Goal: Task Accomplishment & Management: Manage account settings

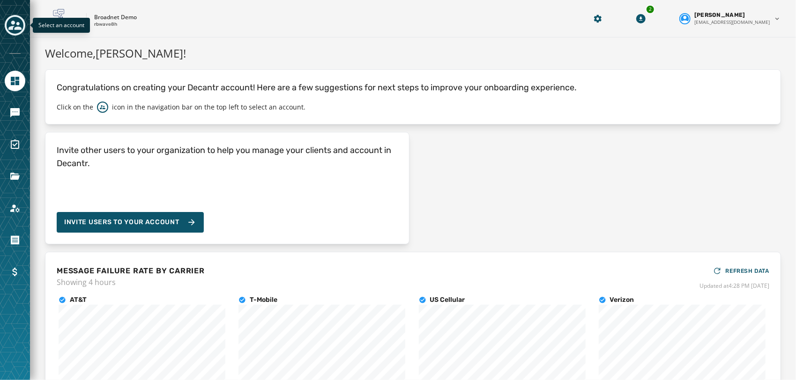
click at [7, 28] on div "Toggle account select drawer" at bounding box center [15, 25] width 17 height 17
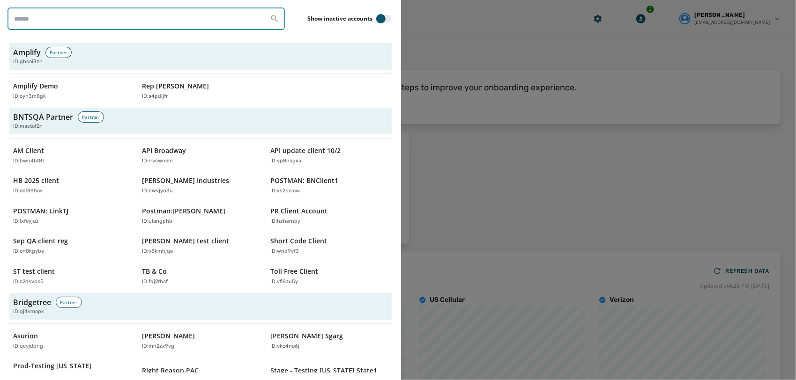
click at [106, 23] on input "search" at bounding box center [145, 18] width 277 height 22
paste input "********"
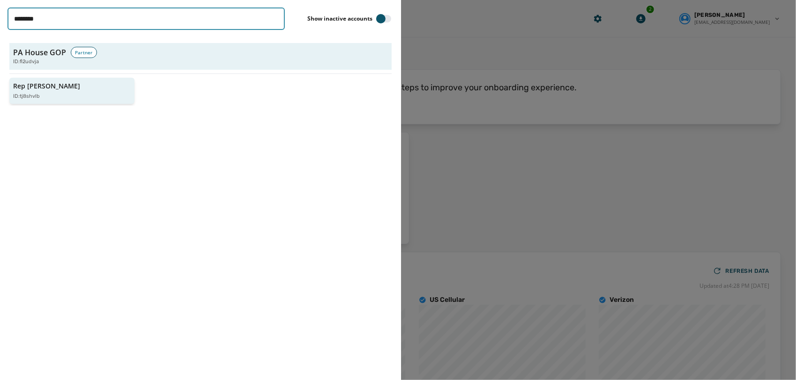
type input "********"
click at [47, 103] on button "Rep [PERSON_NAME] ID: tj8shvlb" at bounding box center [71, 91] width 125 height 27
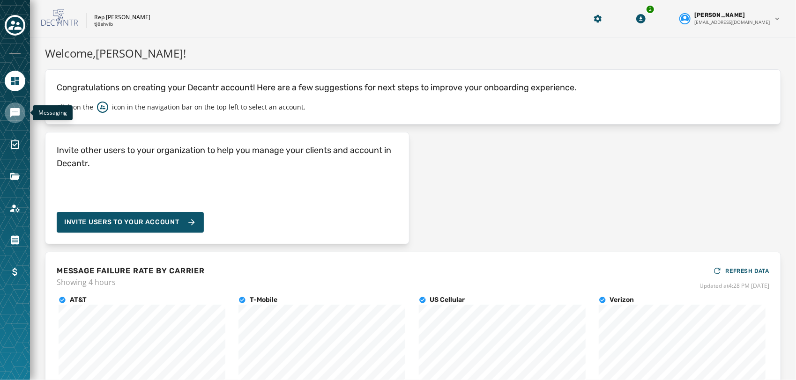
click at [16, 114] on icon "Navigate to Messaging" at bounding box center [14, 112] width 9 height 9
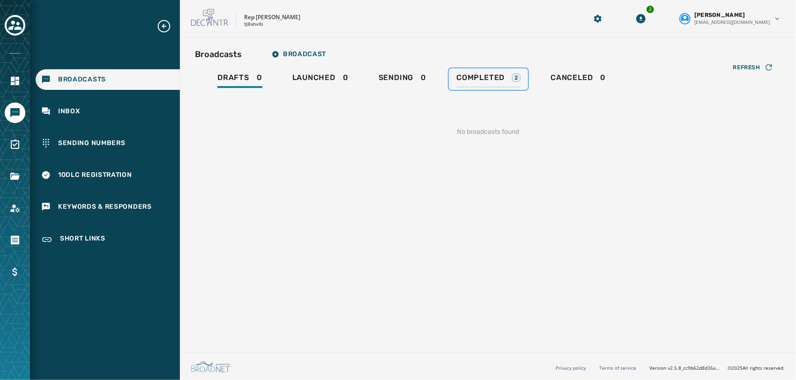
click at [492, 82] on span "Completed" at bounding box center [480, 77] width 48 height 9
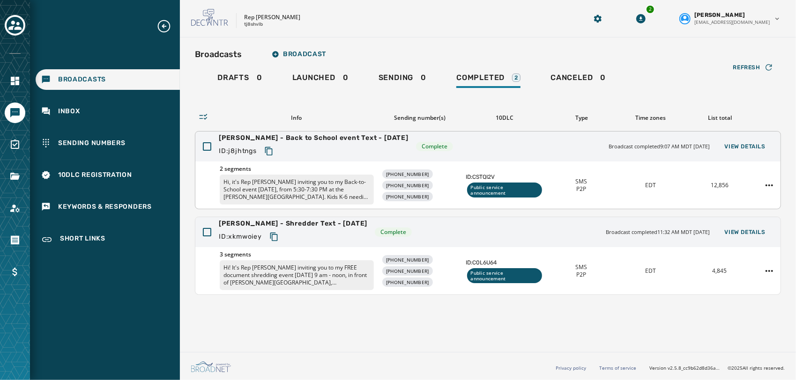
click at [314, 139] on span "[PERSON_NAME] - Back to School event Text - [DATE]" at bounding box center [314, 138] width 190 height 9
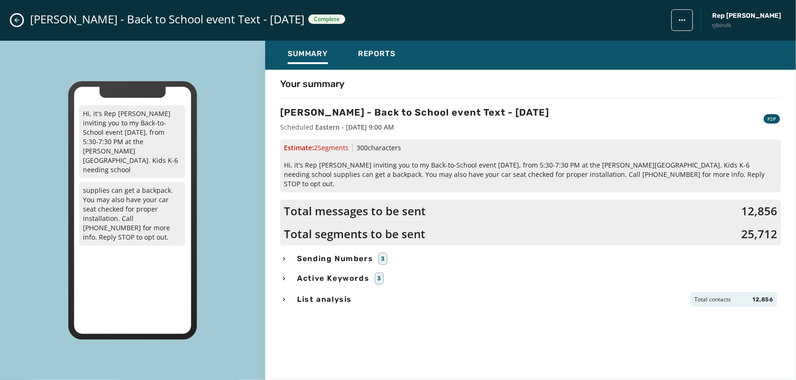
click at [9, 20] on div "[PERSON_NAME] - Back to School event Text - [DATE] Complete Rep [PERSON_NAME] t…" at bounding box center [398, 20] width 796 height 41
click at [13, 20] on icon "Close admin drawer" at bounding box center [16, 19] width 7 height 7
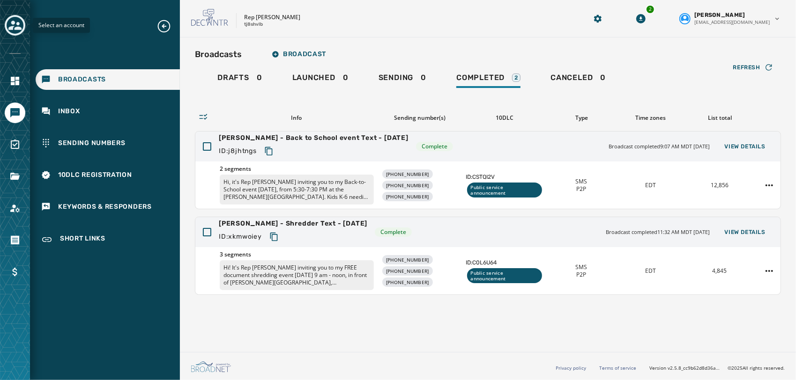
click at [18, 33] on div "Toggle account select drawer" at bounding box center [15, 25] width 17 height 17
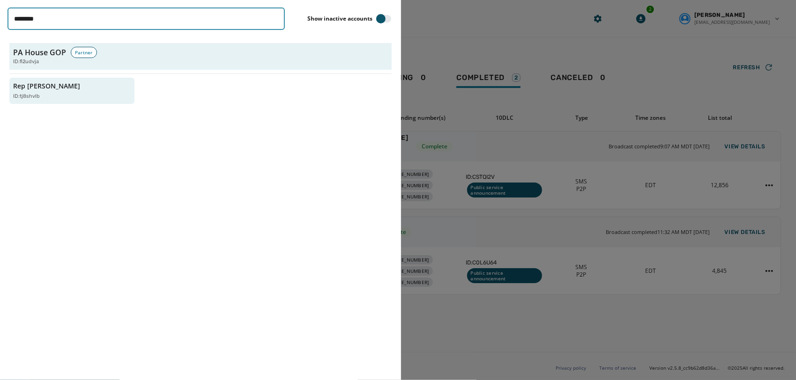
click at [116, 22] on input "********" at bounding box center [145, 18] width 277 height 22
paste input "search"
type input "********"
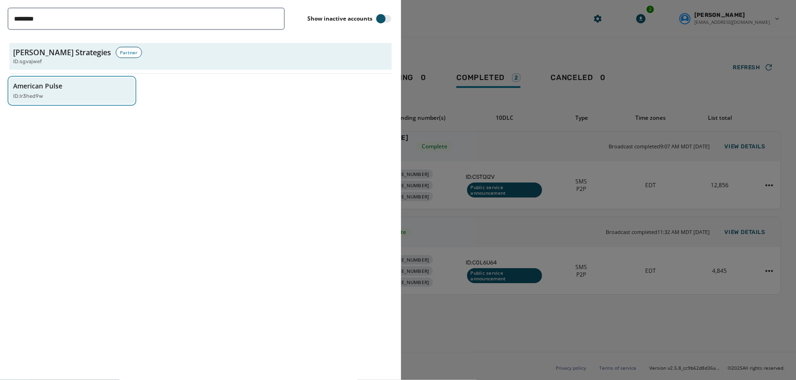
click at [79, 94] on div "ID: lr3hed9w" at bounding box center [67, 97] width 108 height 8
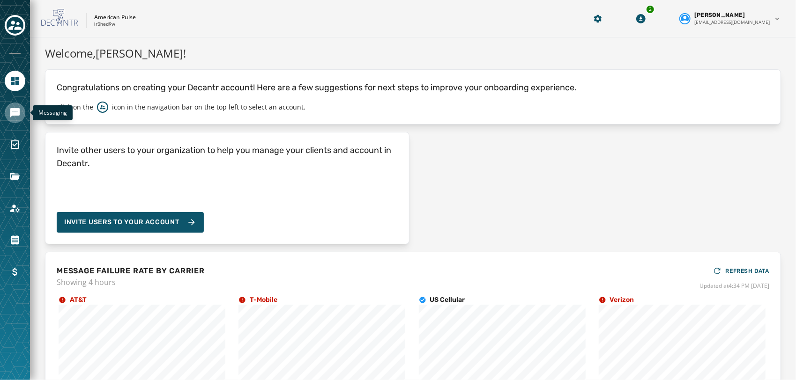
click at [20, 113] on icon "Navigate to Messaging" at bounding box center [14, 112] width 9 height 9
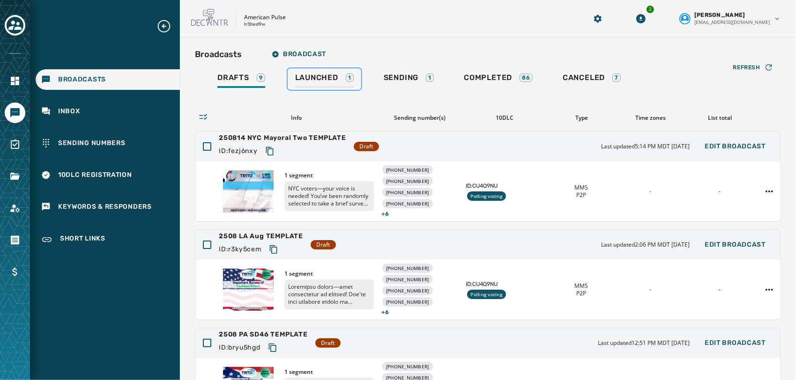
click at [347, 83] on div "Launched 1" at bounding box center [324, 80] width 59 height 15
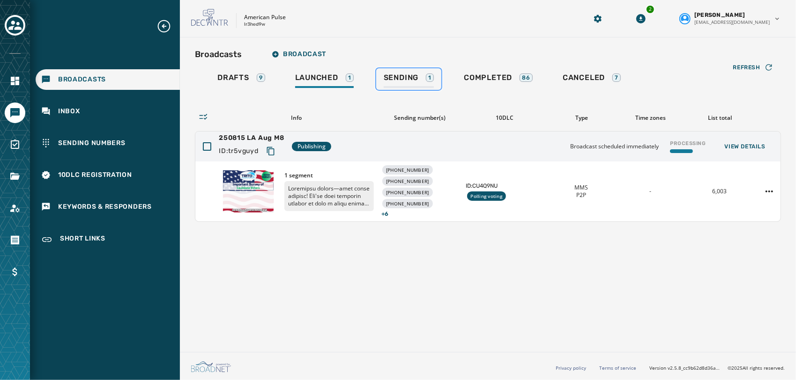
click at [411, 78] on span "Sending" at bounding box center [401, 77] width 35 height 9
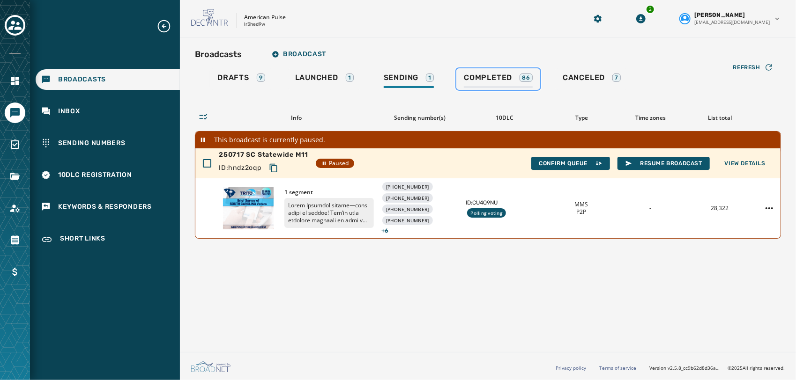
click at [487, 75] on span "Completed" at bounding box center [488, 77] width 48 height 9
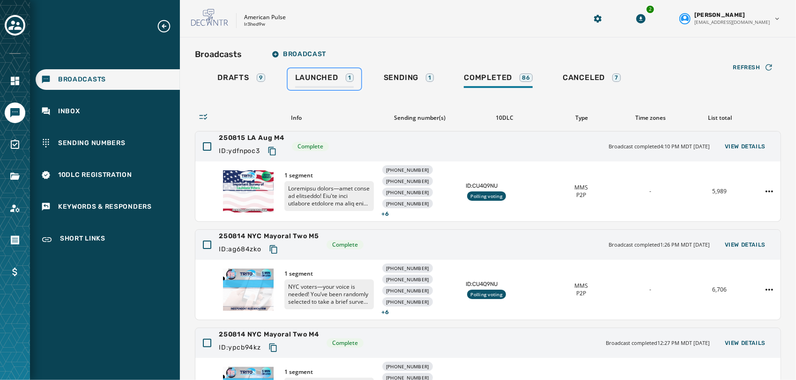
click at [320, 80] on span "Launched" at bounding box center [316, 77] width 43 height 9
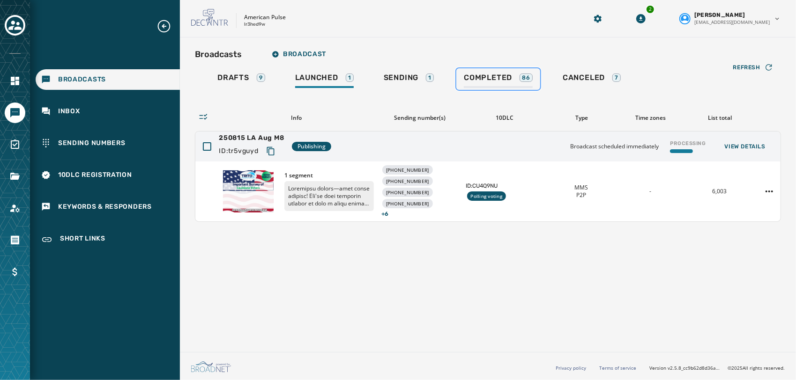
click at [500, 79] on span "Completed" at bounding box center [488, 77] width 48 height 9
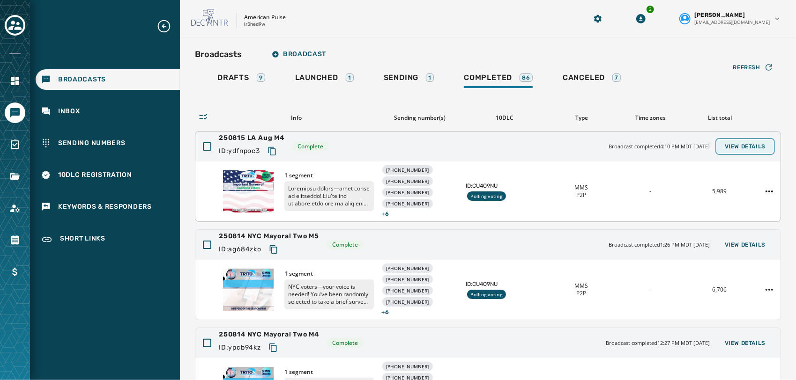
click at [726, 141] on button "View Details" at bounding box center [745, 146] width 56 height 13
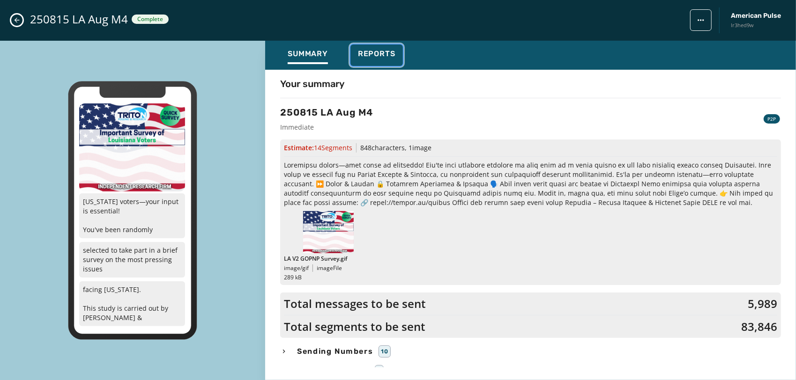
click at [369, 47] on button "Reports" at bounding box center [376, 56] width 52 height 22
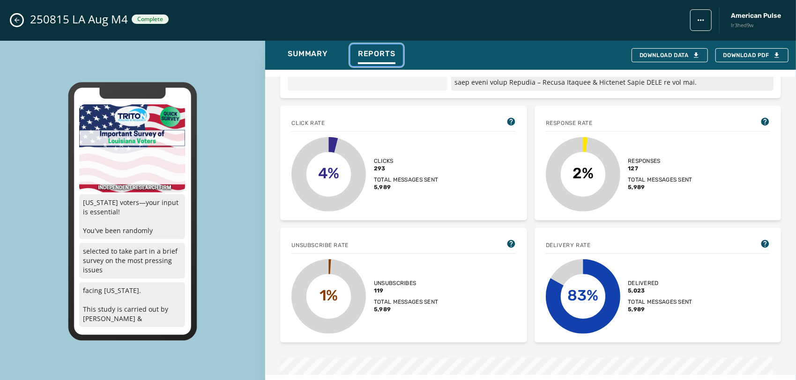
scroll to position [230, 0]
click at [13, 20] on button "Close admin drawer" at bounding box center [16, 20] width 11 height 11
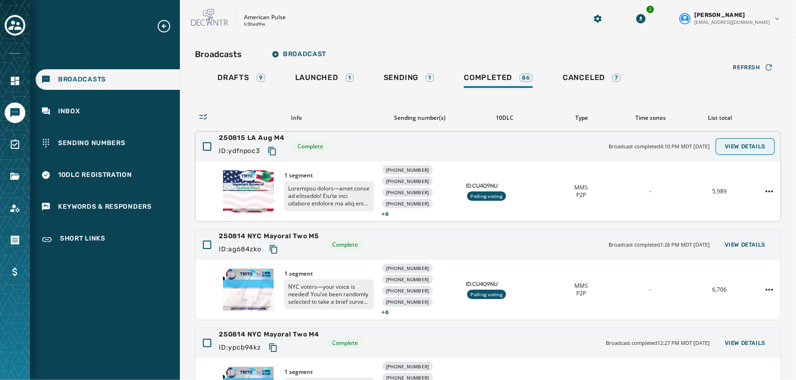
click at [753, 146] on span "View Details" at bounding box center [745, 146] width 41 height 7
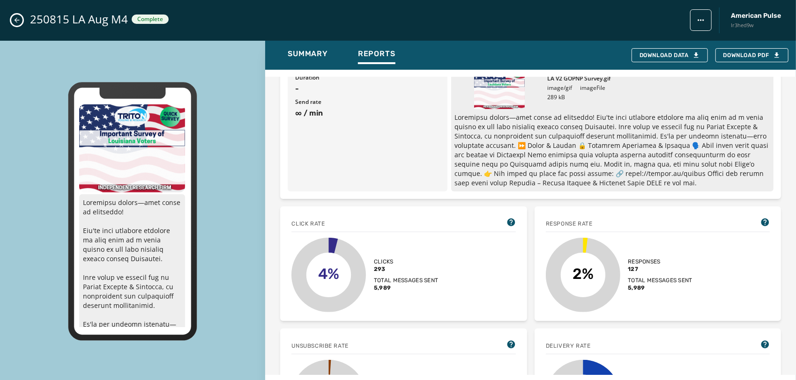
scroll to position [0, 0]
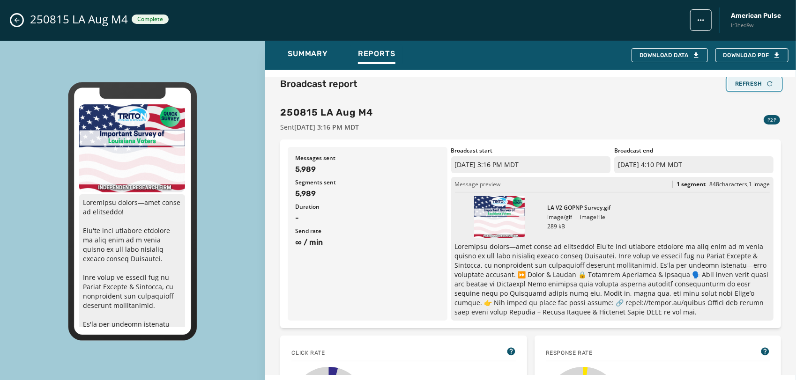
click at [753, 83] on div "Refresh" at bounding box center [754, 83] width 38 height 7
click at [739, 89] on button "Refresh" at bounding box center [754, 83] width 53 height 13
click at [730, 87] on button "Refresh" at bounding box center [754, 83] width 53 height 13
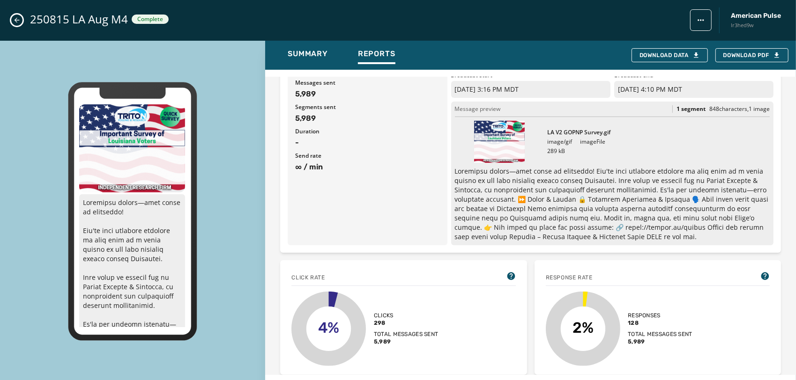
scroll to position [76, 0]
click at [13, 22] on icon "Close admin drawer" at bounding box center [16, 19] width 7 height 7
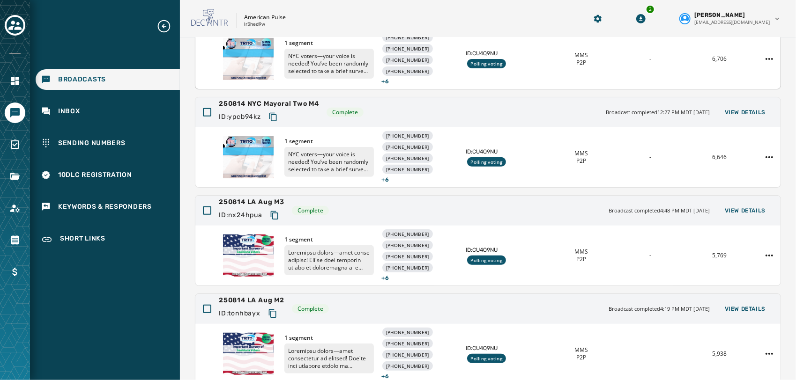
scroll to position [231, 0]
click at [271, 200] on span "250814 LA Aug M3" at bounding box center [252, 201] width 66 height 9
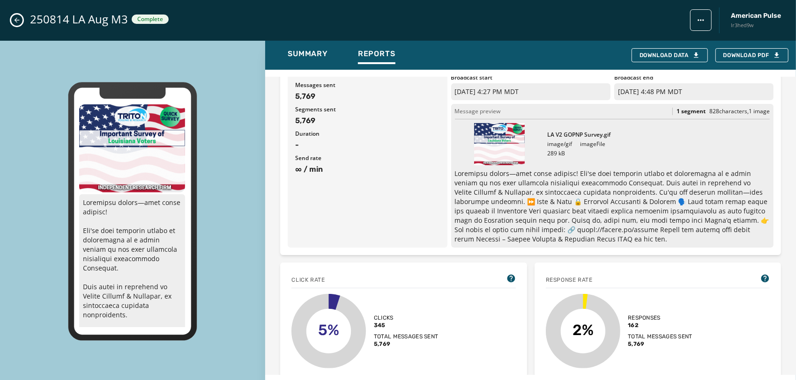
scroll to position [0, 0]
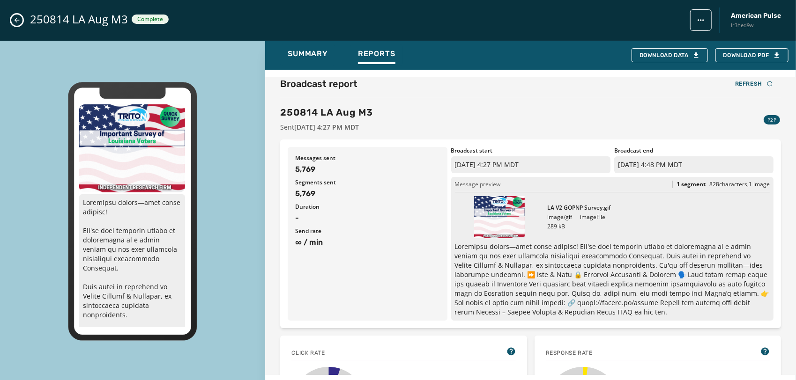
click at [18, 19] on icon "Close admin drawer" at bounding box center [16, 19] width 7 height 7
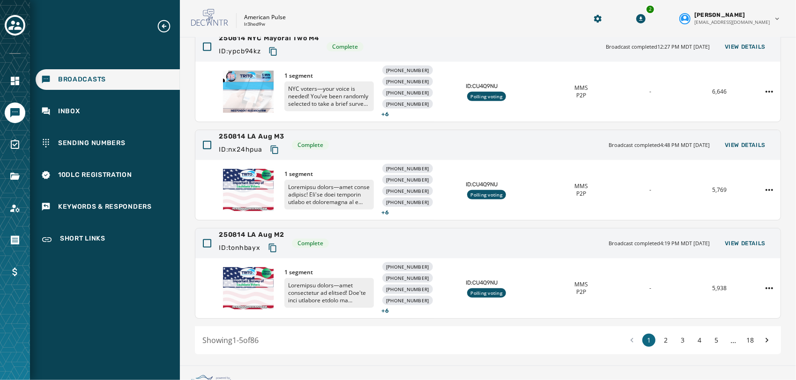
scroll to position [297, 0]
click at [265, 235] on span "250814 LA Aug M2" at bounding box center [252, 234] width 66 height 9
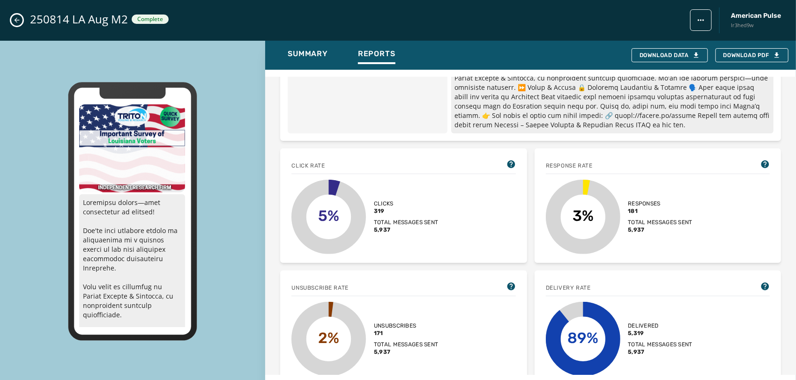
scroll to position [189, 0]
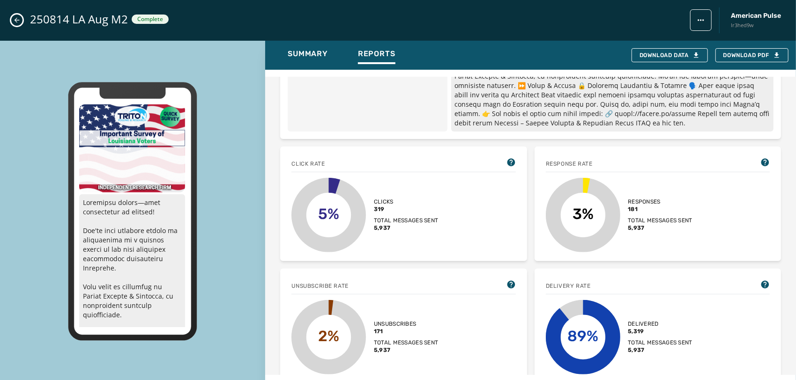
click at [18, 20] on icon "Close admin drawer" at bounding box center [17, 20] width 5 height 5
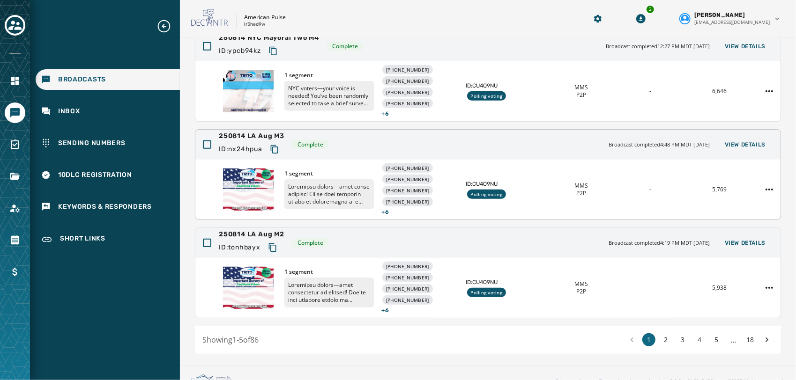
scroll to position [308, 0]
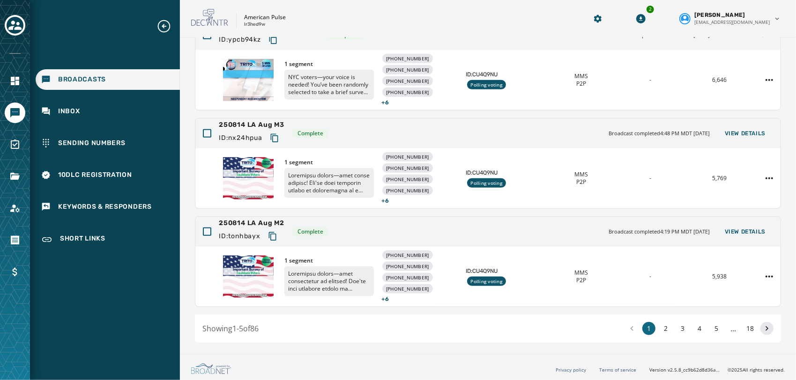
click at [762, 328] on icon at bounding box center [766, 328] width 9 height 13
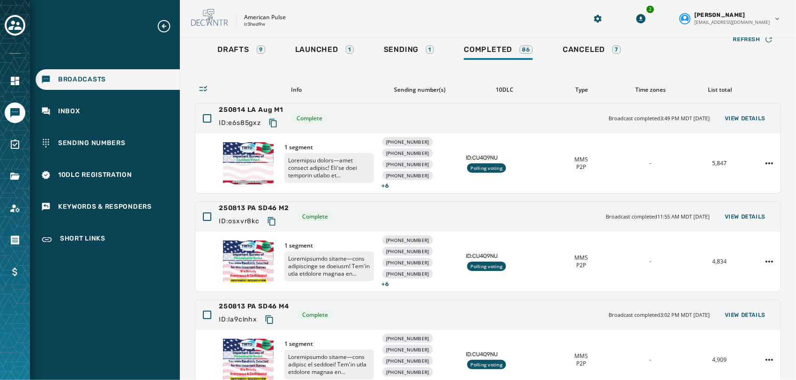
scroll to position [29, 0]
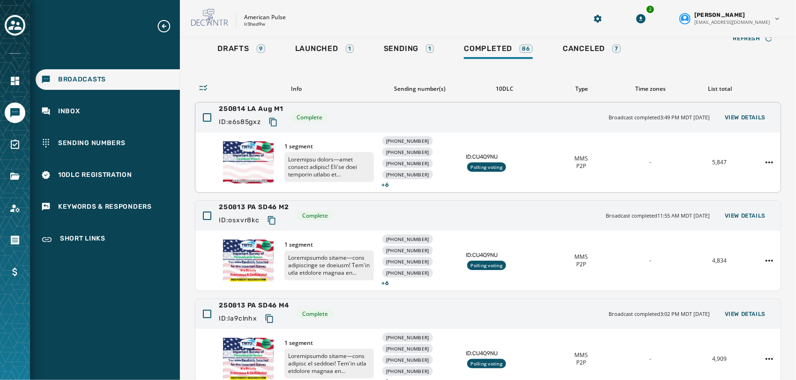
click at [290, 107] on div "250814 LA Aug M1 ID: e6s85gxz Complete Broadcast completed 3:49 PM MDT [DATE] V…" at bounding box center [487, 118] width 585 height 30
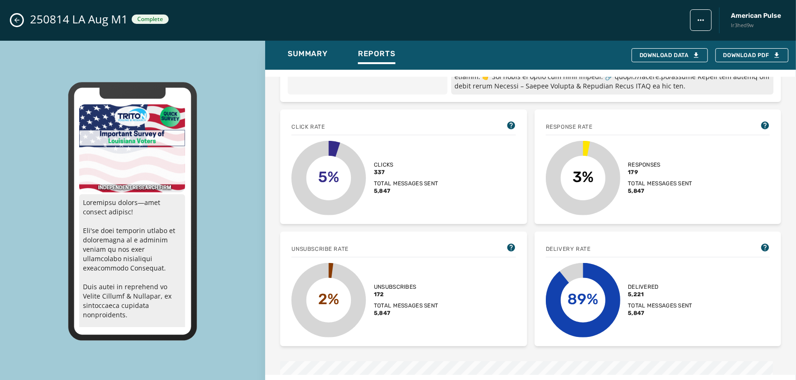
scroll to position [227, 0]
click at [15, 13] on div "250814 LA Aug M1 Complete American Pulse lr3hed9w" at bounding box center [398, 20] width 796 height 41
click at [15, 15] on button "Close admin drawer" at bounding box center [16, 20] width 11 height 11
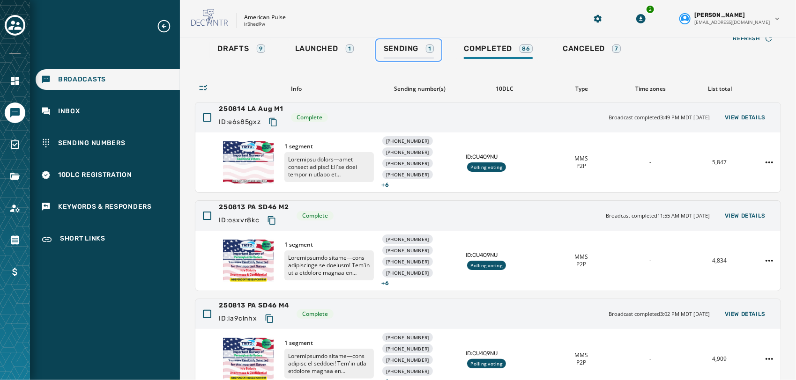
click at [391, 52] on span "Sending" at bounding box center [401, 48] width 35 height 9
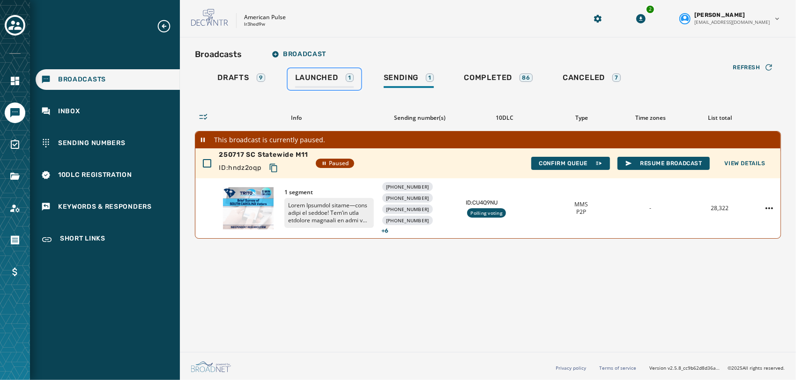
click at [319, 81] on span "Launched" at bounding box center [316, 77] width 43 height 9
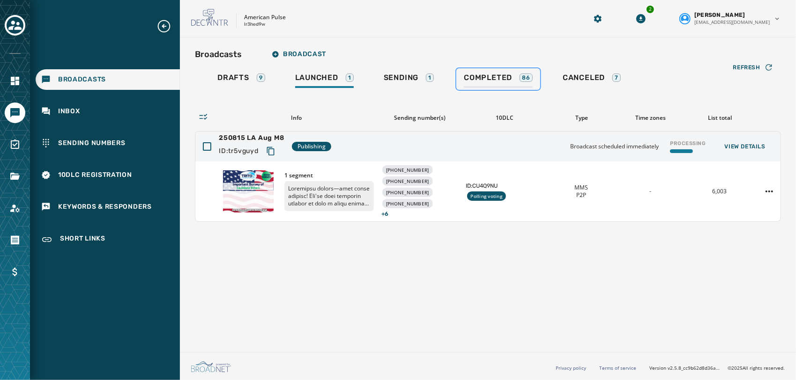
click at [476, 78] on span "Completed" at bounding box center [488, 77] width 48 height 9
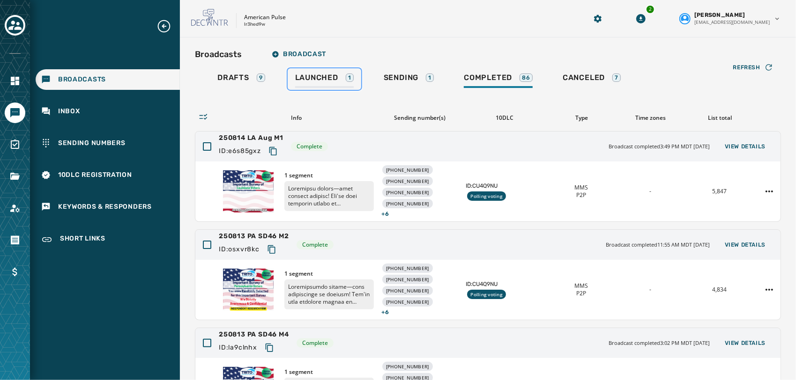
click at [312, 78] on span "Launched" at bounding box center [316, 77] width 43 height 9
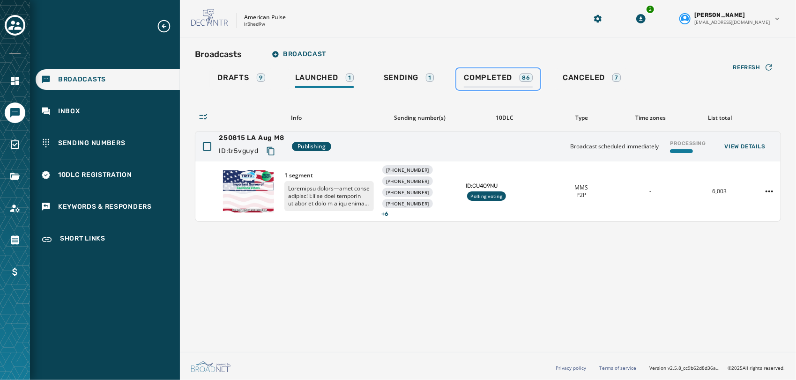
click at [509, 76] on span "Completed" at bounding box center [488, 77] width 48 height 9
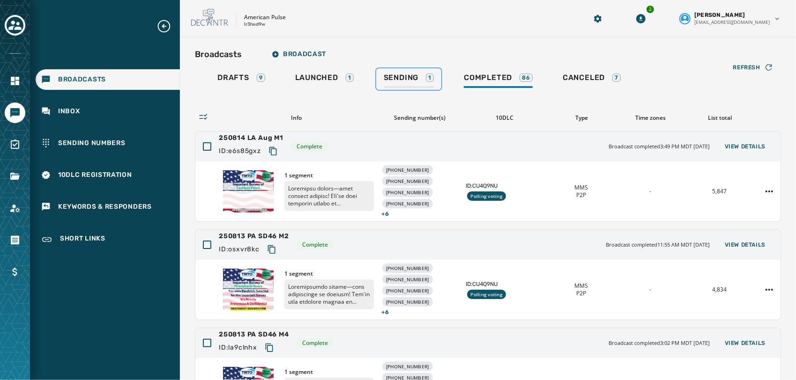
click at [411, 75] on span "Sending" at bounding box center [401, 77] width 35 height 9
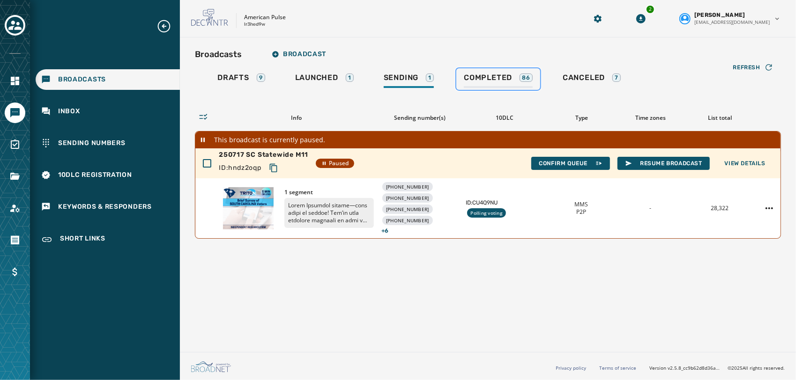
click at [520, 85] on div "Completed 86" at bounding box center [498, 80] width 69 height 15
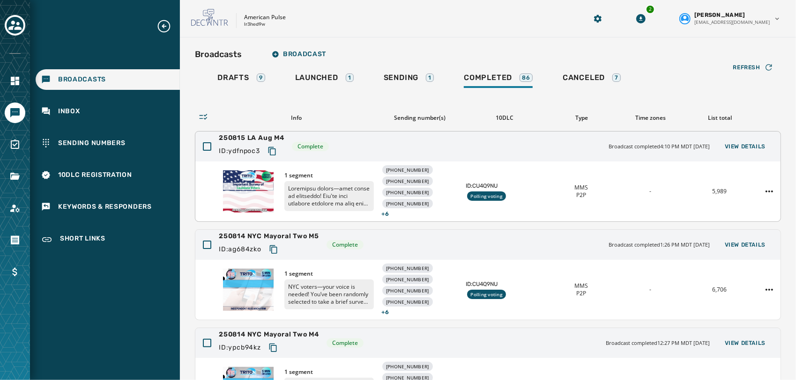
click at [264, 134] on span "250815 LA Aug M4" at bounding box center [252, 138] width 66 height 9
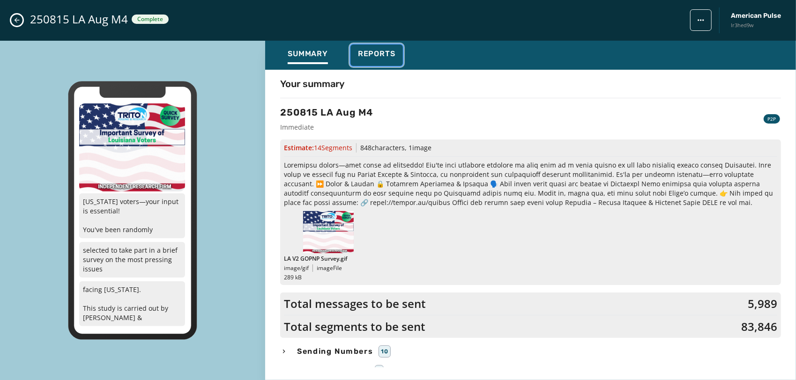
click at [365, 62] on div "Reports" at bounding box center [376, 56] width 37 height 15
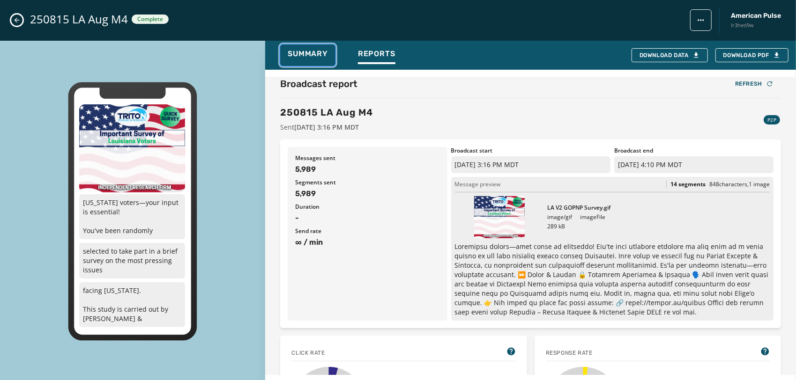
click at [300, 55] on span "Summary" at bounding box center [308, 53] width 40 height 9
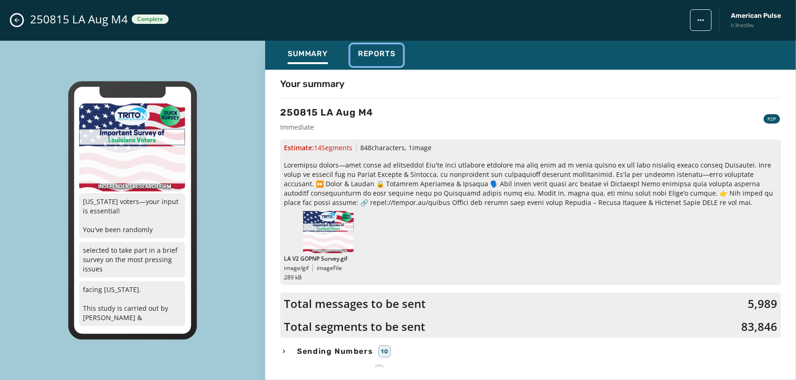
click at [362, 52] on span "Reports" at bounding box center [376, 53] width 37 height 9
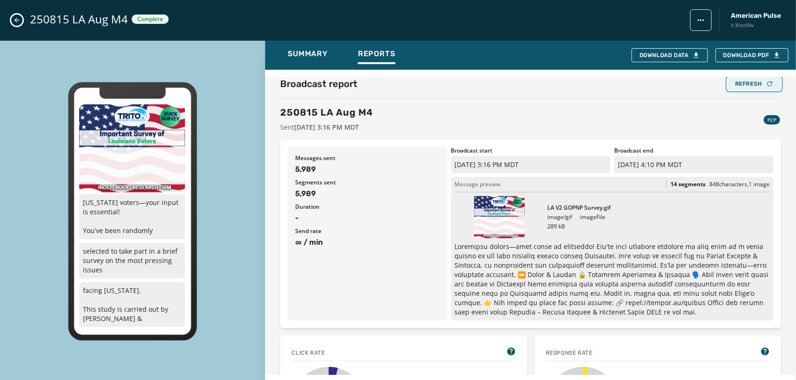
click at [753, 82] on div "Refresh" at bounding box center [754, 83] width 38 height 7
